Goal: Consume media (video, audio)

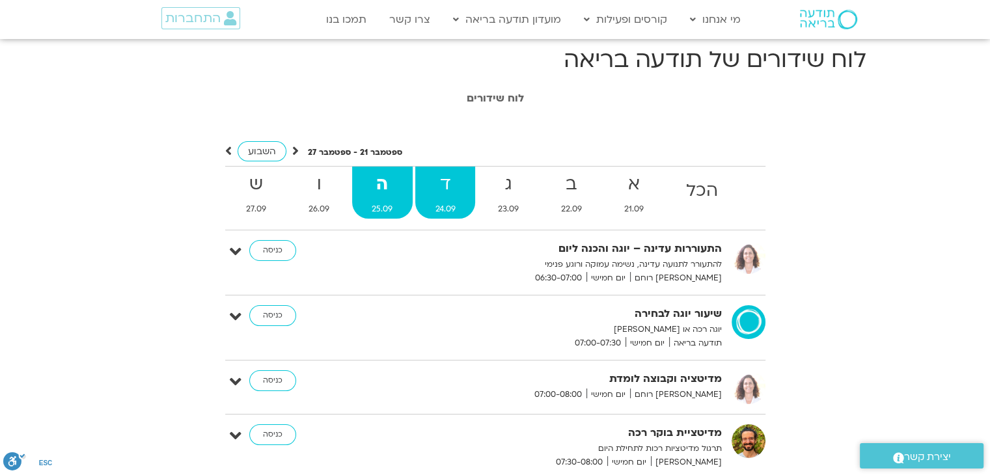
click at [453, 215] on span "24.09" at bounding box center [445, 209] width 60 height 14
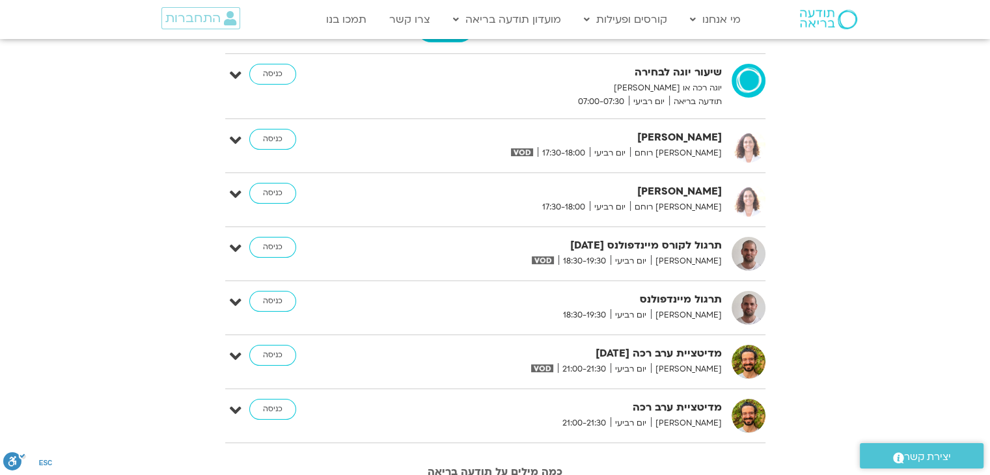
scroll to position [156, 0]
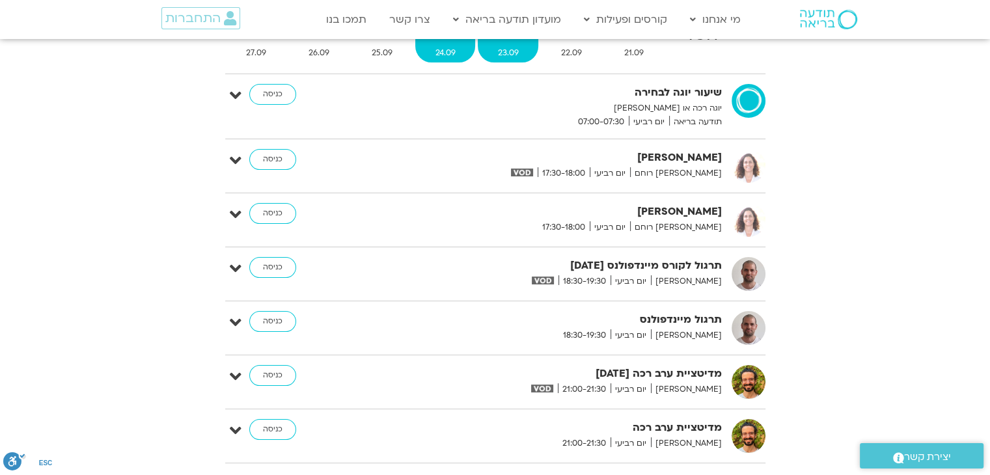
click at [513, 54] on span "23.09" at bounding box center [508, 53] width 61 height 14
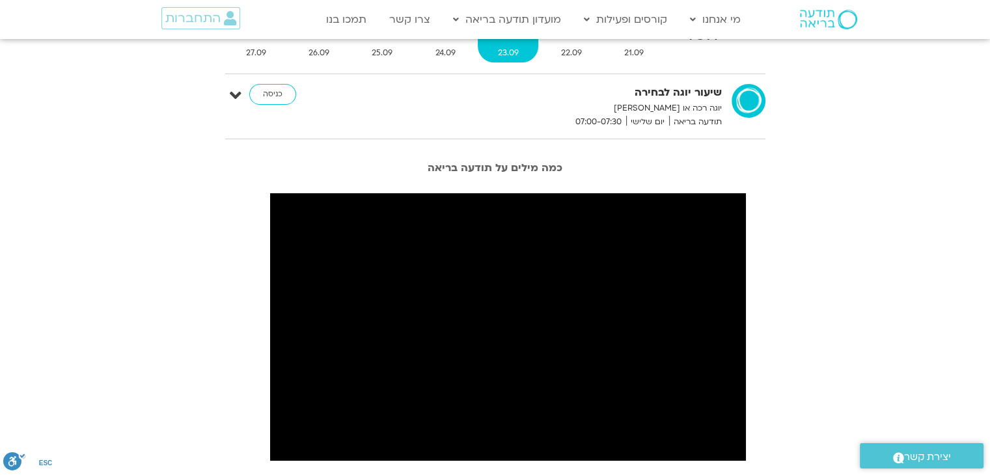
click at [513, 54] on span "23.09" at bounding box center [508, 53] width 61 height 14
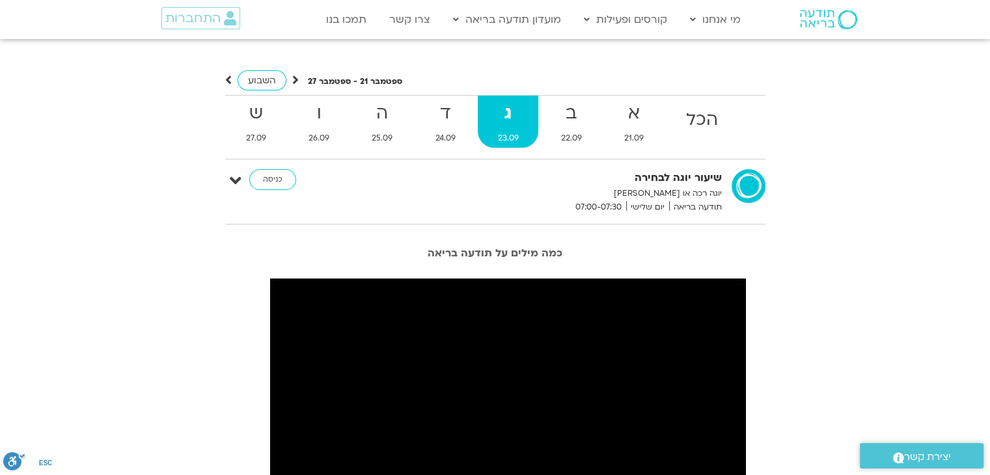
scroll to position [52, 0]
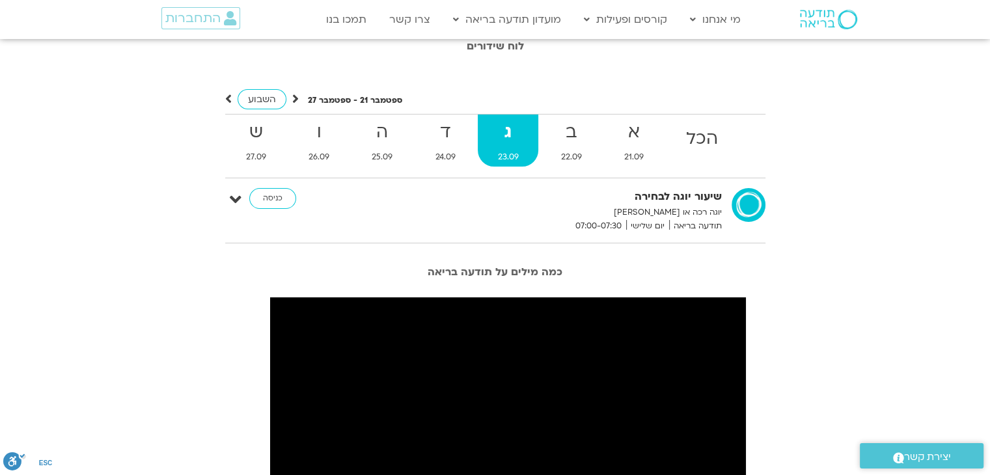
click at [504, 137] on strong "ג" at bounding box center [508, 132] width 61 height 29
click at [572, 154] on span "22.09" at bounding box center [571, 157] width 61 height 14
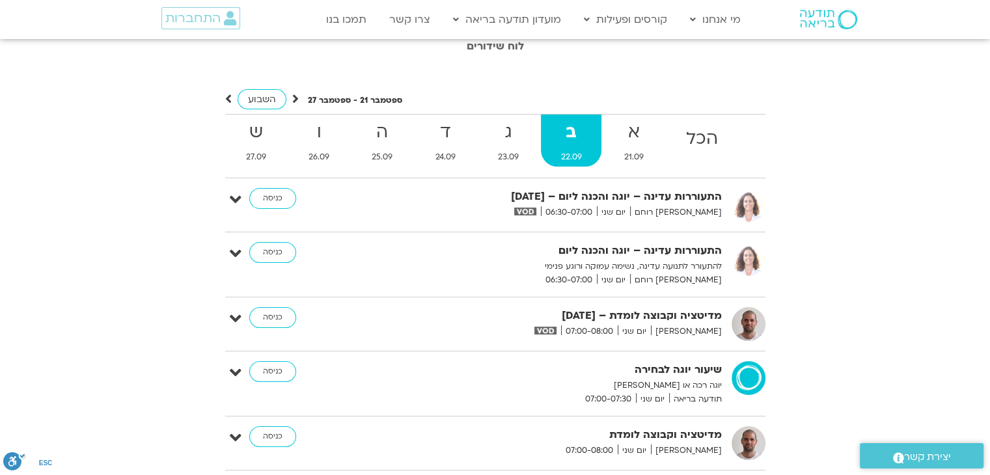
click at [572, 154] on span "22.09" at bounding box center [571, 157] width 61 height 14
click at [429, 137] on strong "ד" at bounding box center [445, 132] width 60 height 29
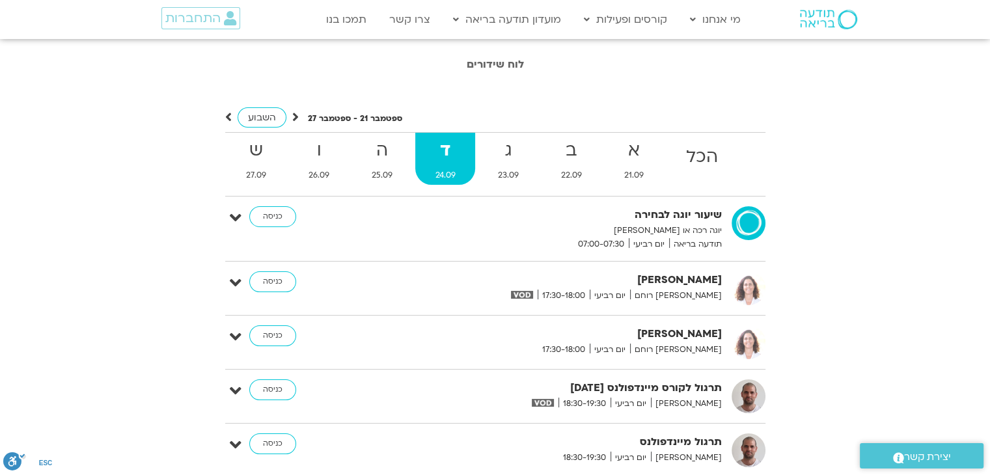
scroll to position [26, 0]
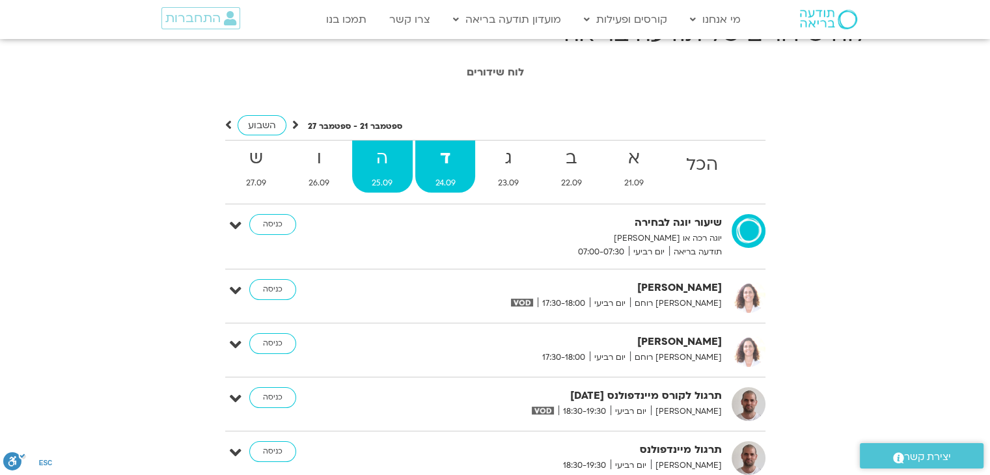
click at [396, 150] on strong "ה" at bounding box center [382, 158] width 61 height 29
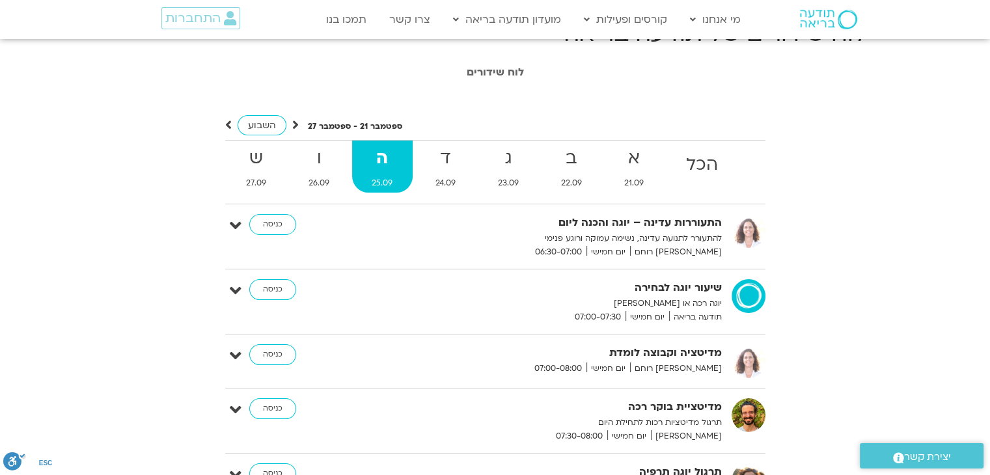
click at [396, 150] on strong "ה" at bounding box center [382, 158] width 61 height 29
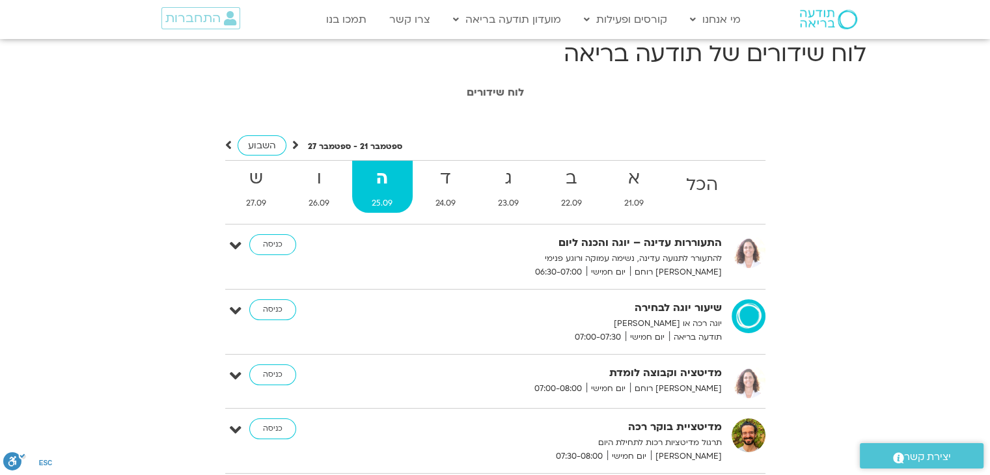
scroll to position [0, 0]
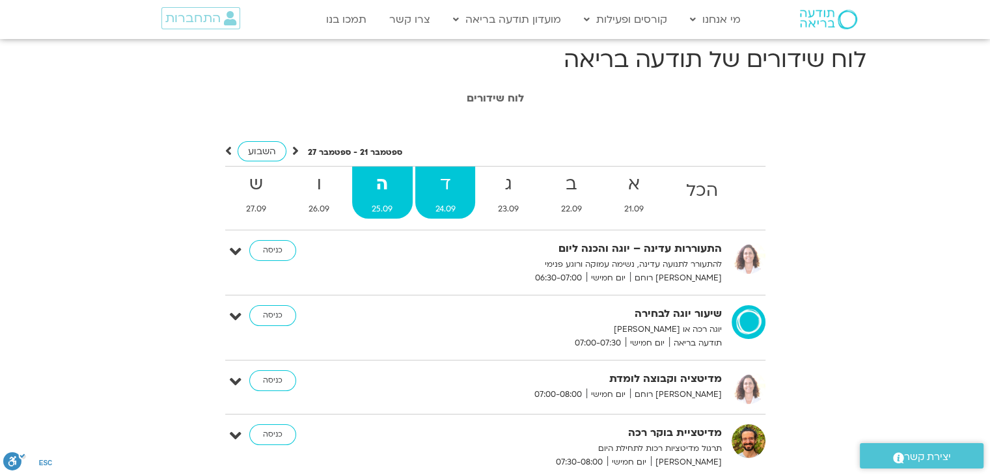
click at [440, 179] on strong "ד" at bounding box center [445, 184] width 60 height 29
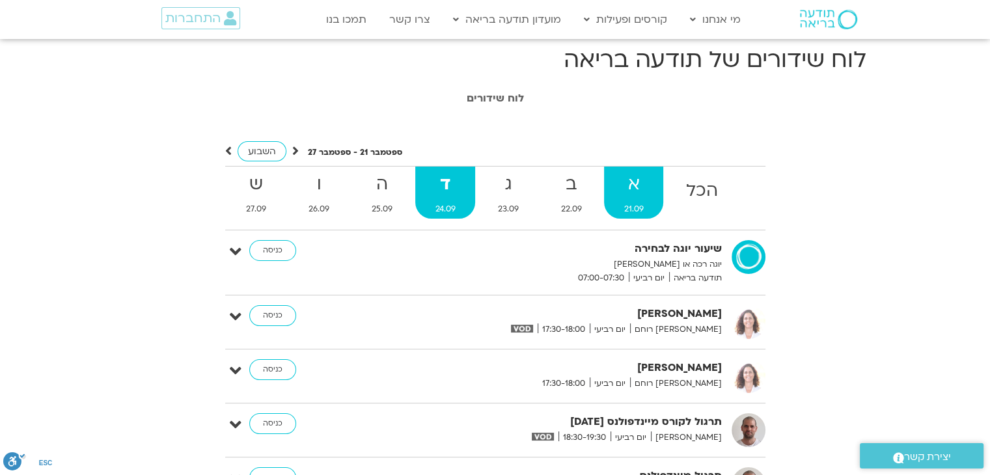
click at [623, 201] on link "א 21.09" at bounding box center [633, 193] width 59 height 52
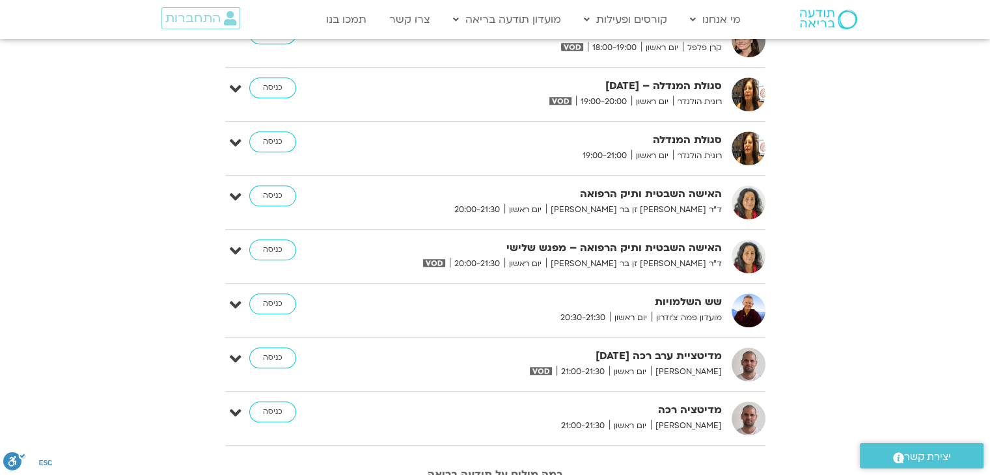
scroll to position [1197, 0]
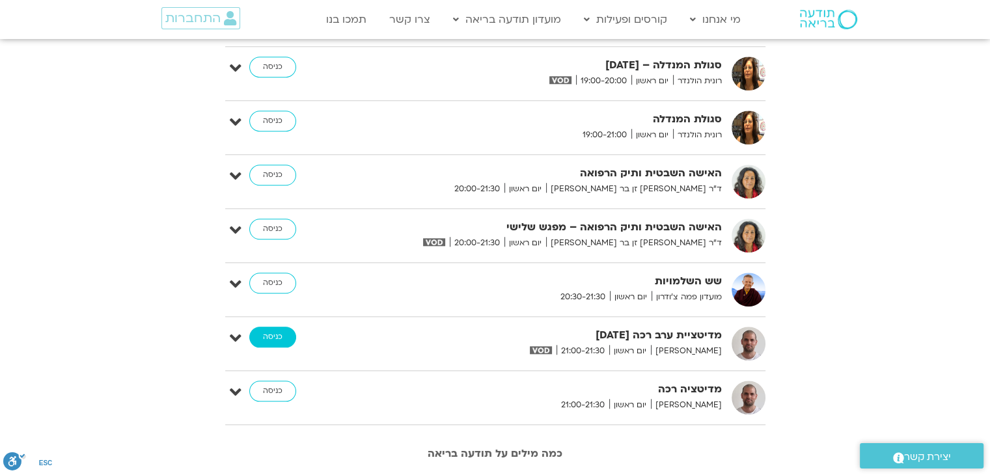
click at [281, 341] on link "כניסה" at bounding box center [272, 337] width 47 height 21
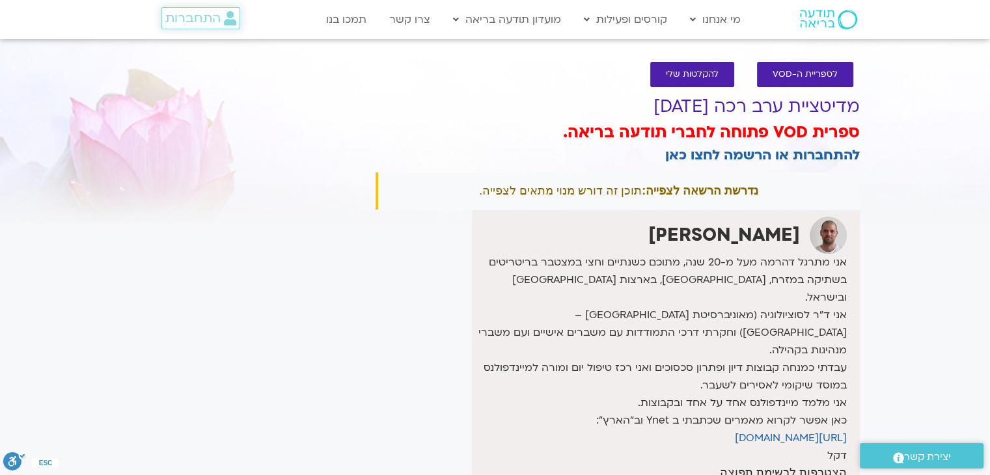
click at [184, 22] on span "התחברות" at bounding box center [192, 18] width 55 height 14
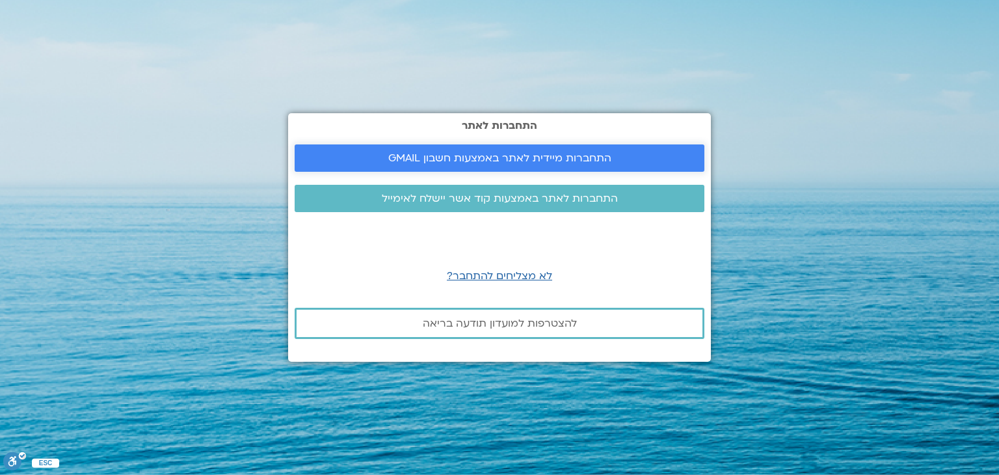
click at [573, 155] on span "התחברות מיידית לאתר באמצעות חשבון GMAIL" at bounding box center [499, 158] width 223 height 12
